Goal: Use online tool/utility: Utilize a website feature to perform a specific function

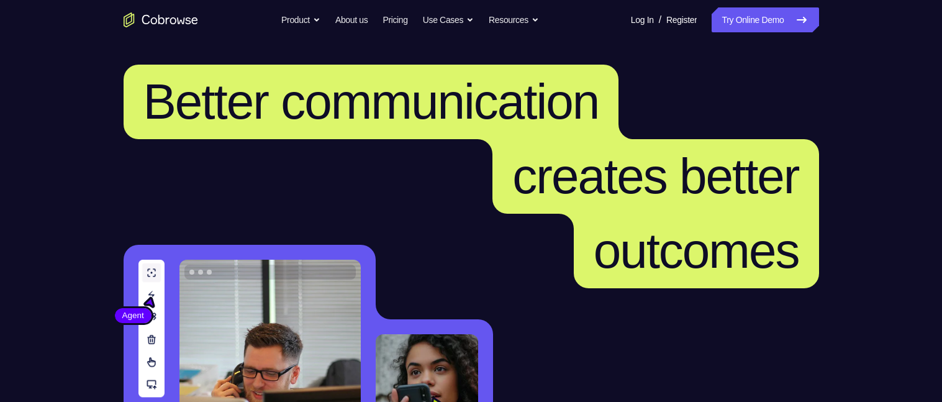
click at [746, 29] on link "Try Online Demo" at bounding box center [764, 19] width 107 height 25
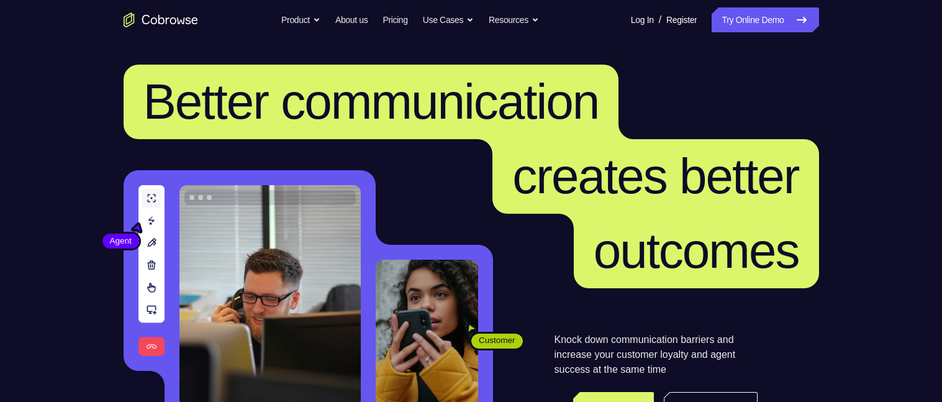
click at [746, 29] on link "Try Online Demo" at bounding box center [764, 19] width 107 height 25
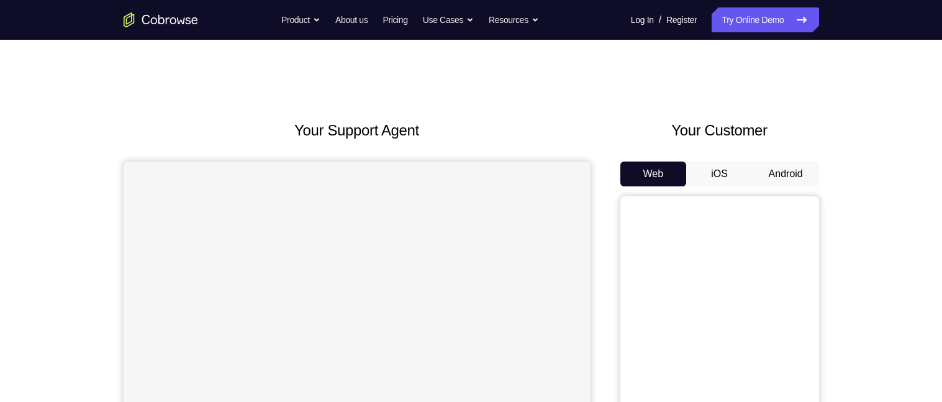
click at [775, 176] on button "Android" at bounding box center [785, 173] width 66 height 25
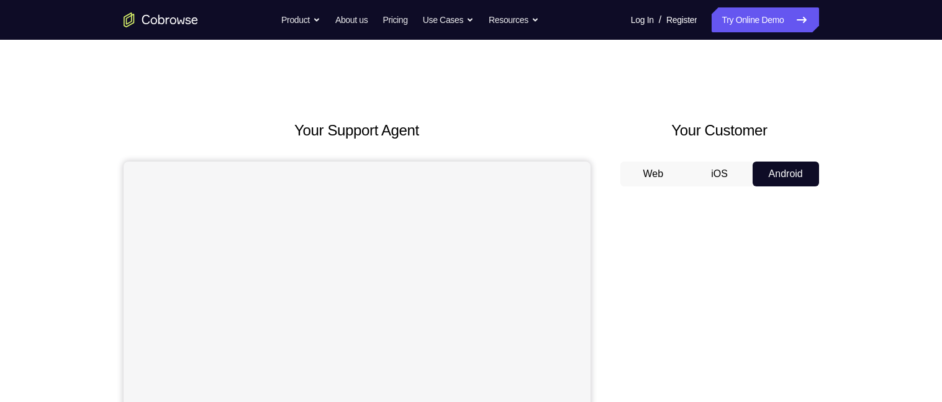
click at [775, 176] on button "Android" at bounding box center [785, 173] width 66 height 25
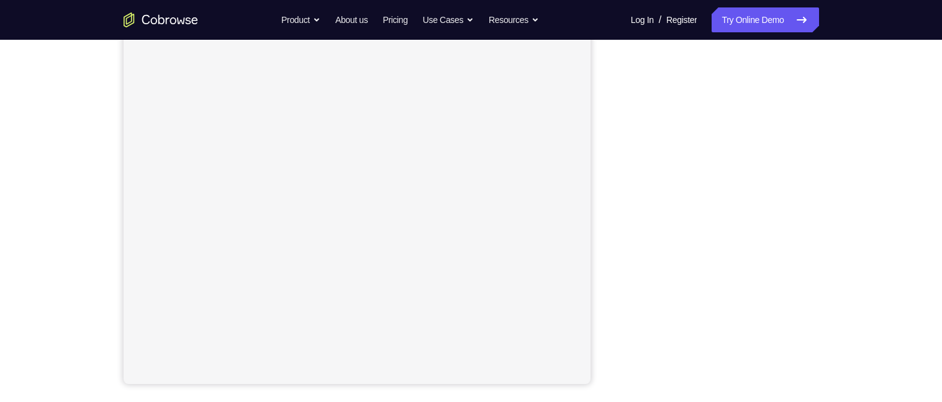
scroll to position [196, 0]
